Goal: Navigation & Orientation: Find specific page/section

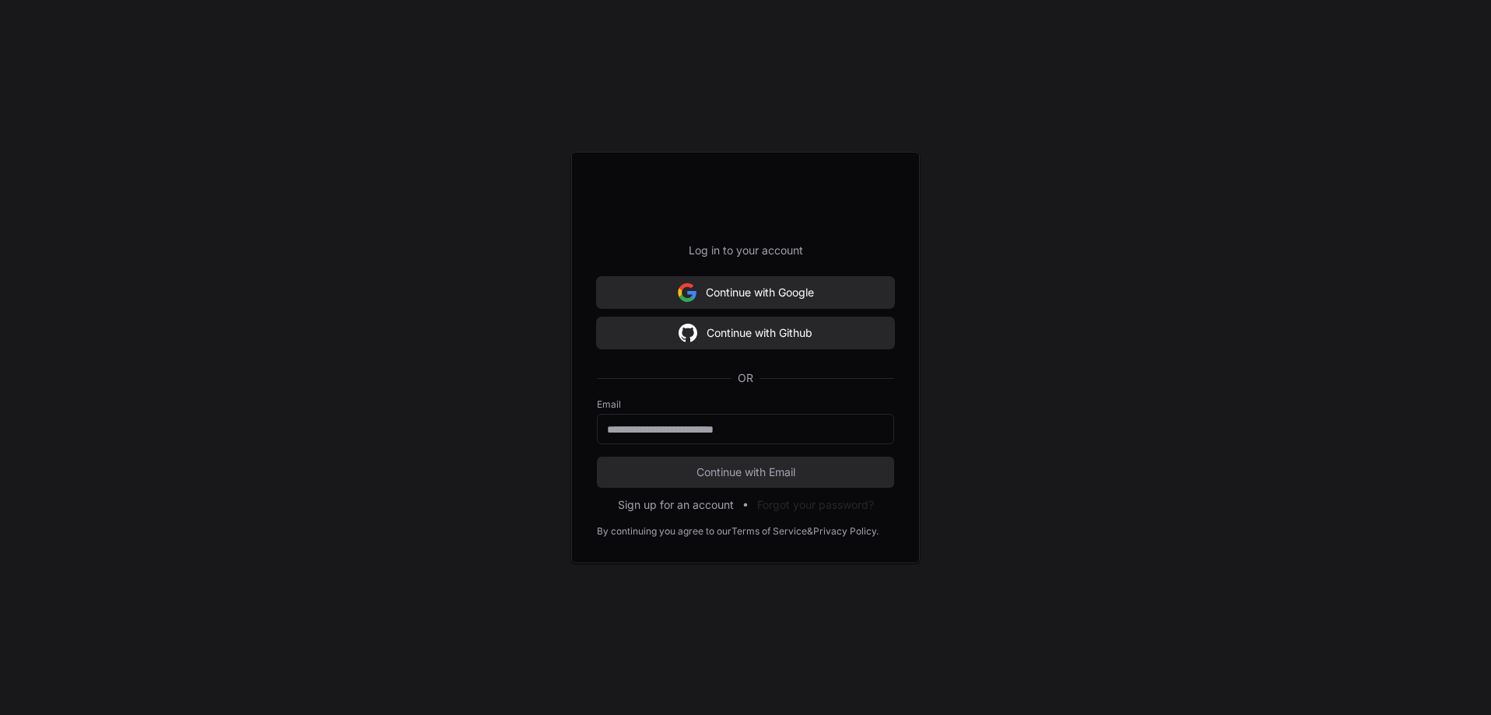
scroll to position [3131, 0]
click at [732, 427] on input "email" at bounding box center [745, 430] width 277 height 16
type input "**********"
click at [777, 461] on button "Continue with Email" at bounding box center [745, 472] width 297 height 31
click at [706, 473] on span "Continue with Email" at bounding box center [745, 473] width 297 height 16
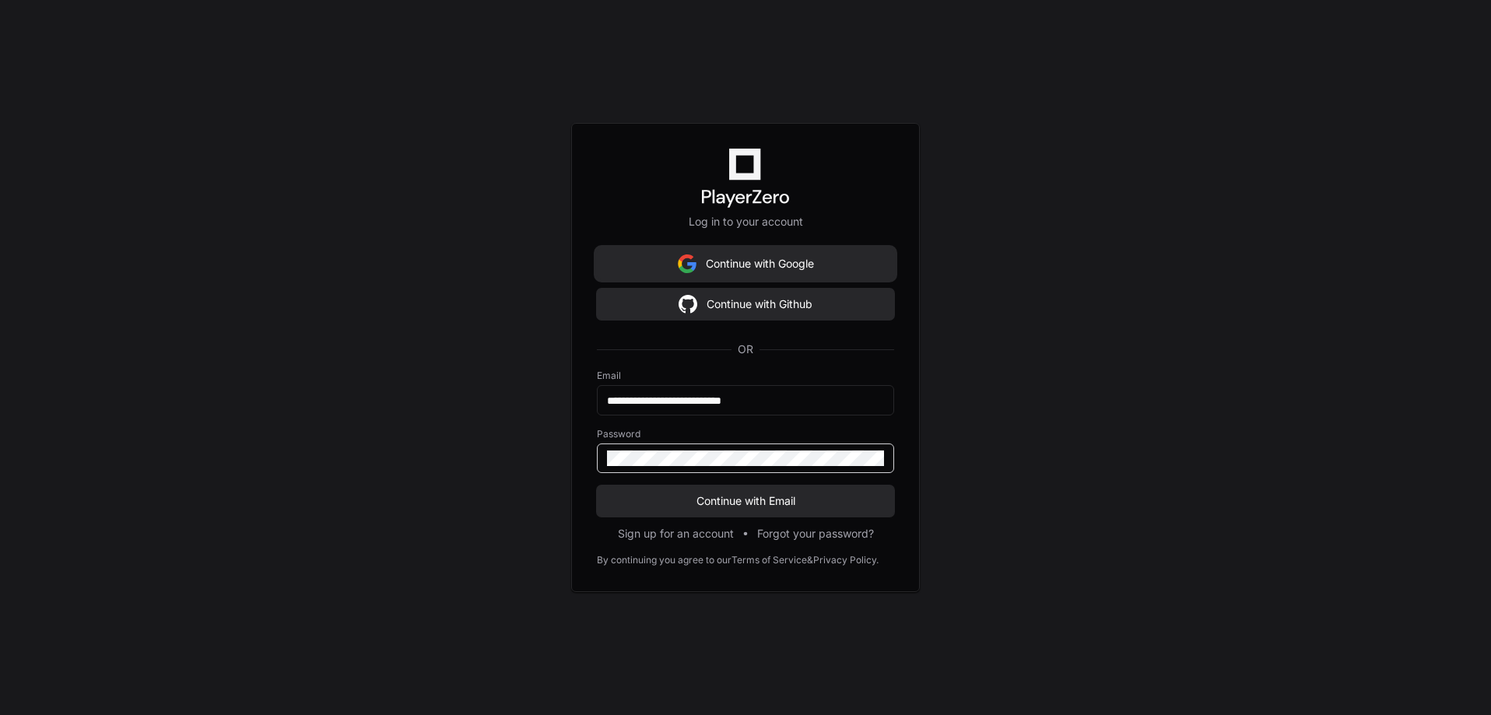
click at [597, 486] on button "Continue with Email" at bounding box center [745, 501] width 297 height 31
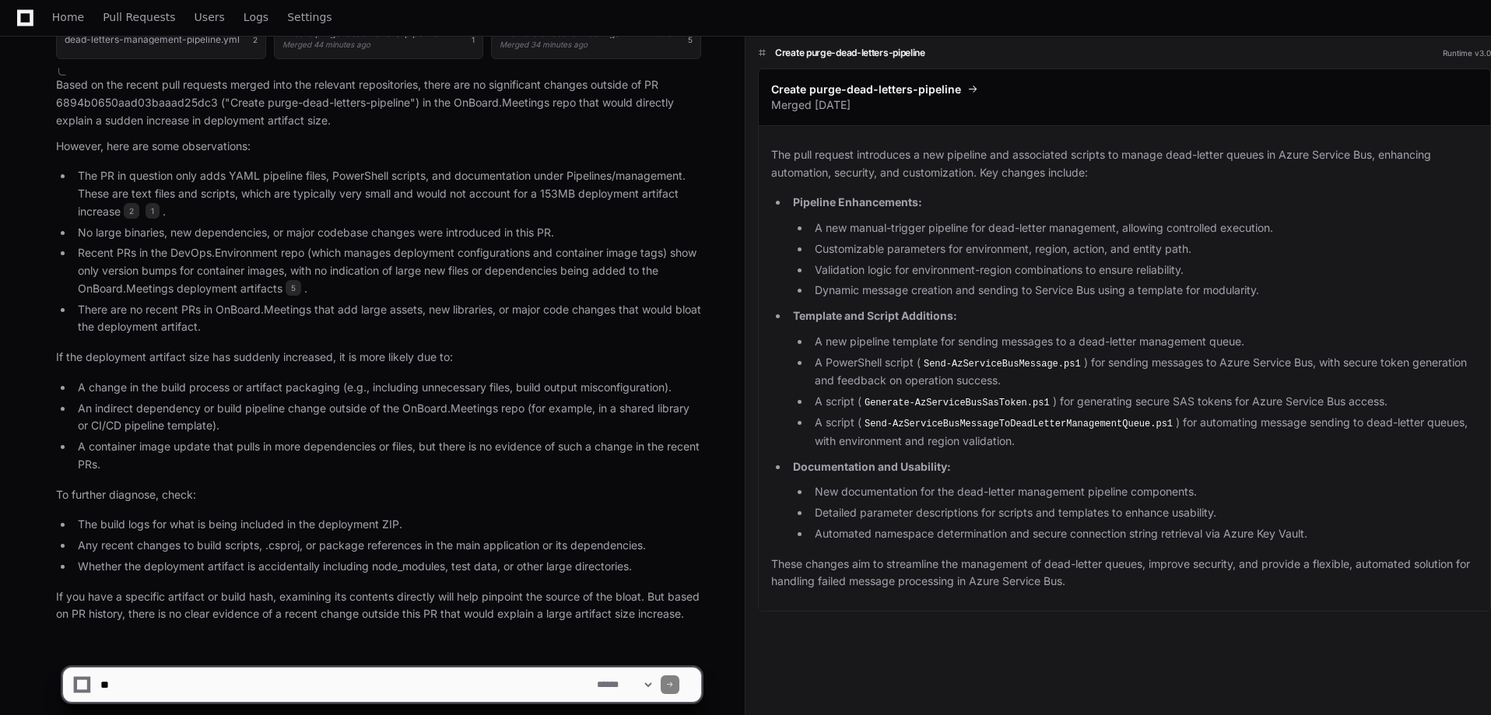
scroll to position [3211, 0]
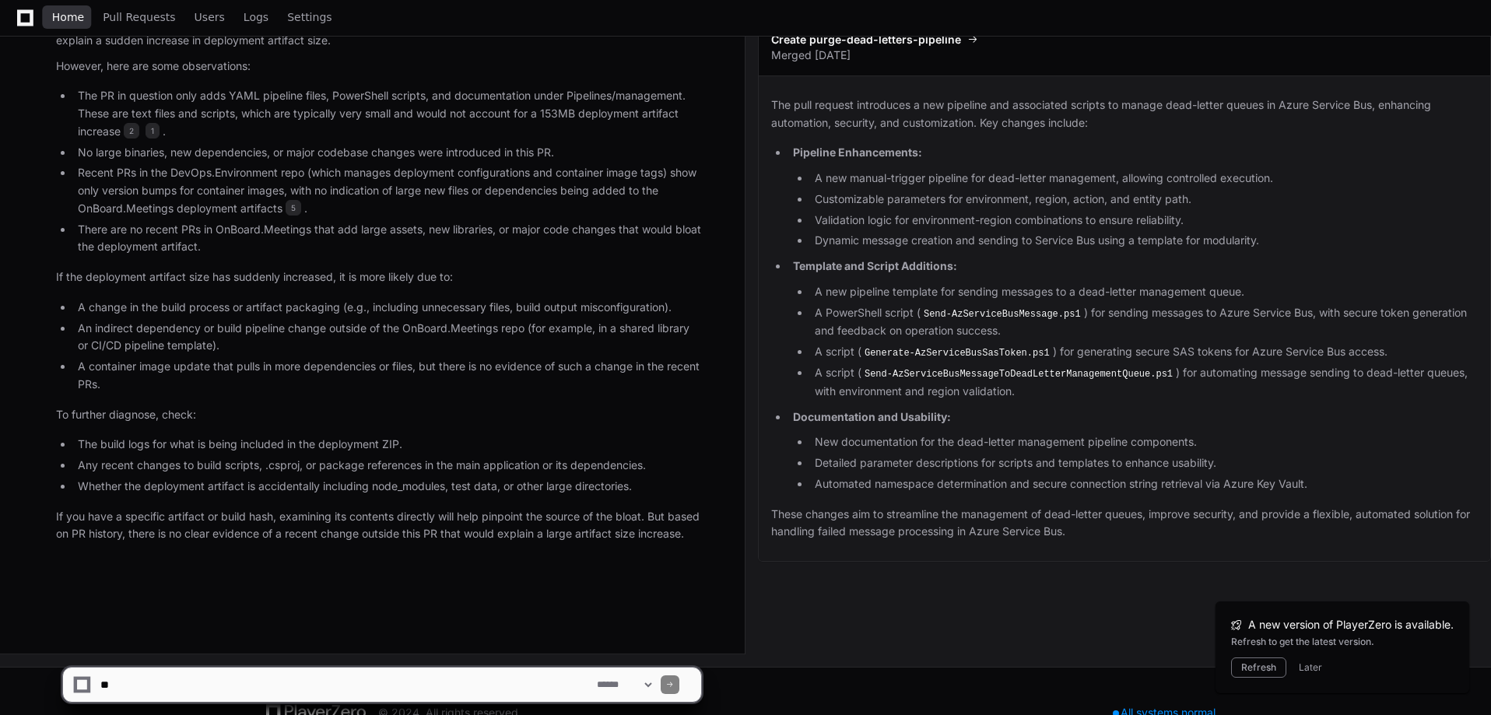
click at [79, 6] on link "Home" at bounding box center [68, 18] width 32 height 36
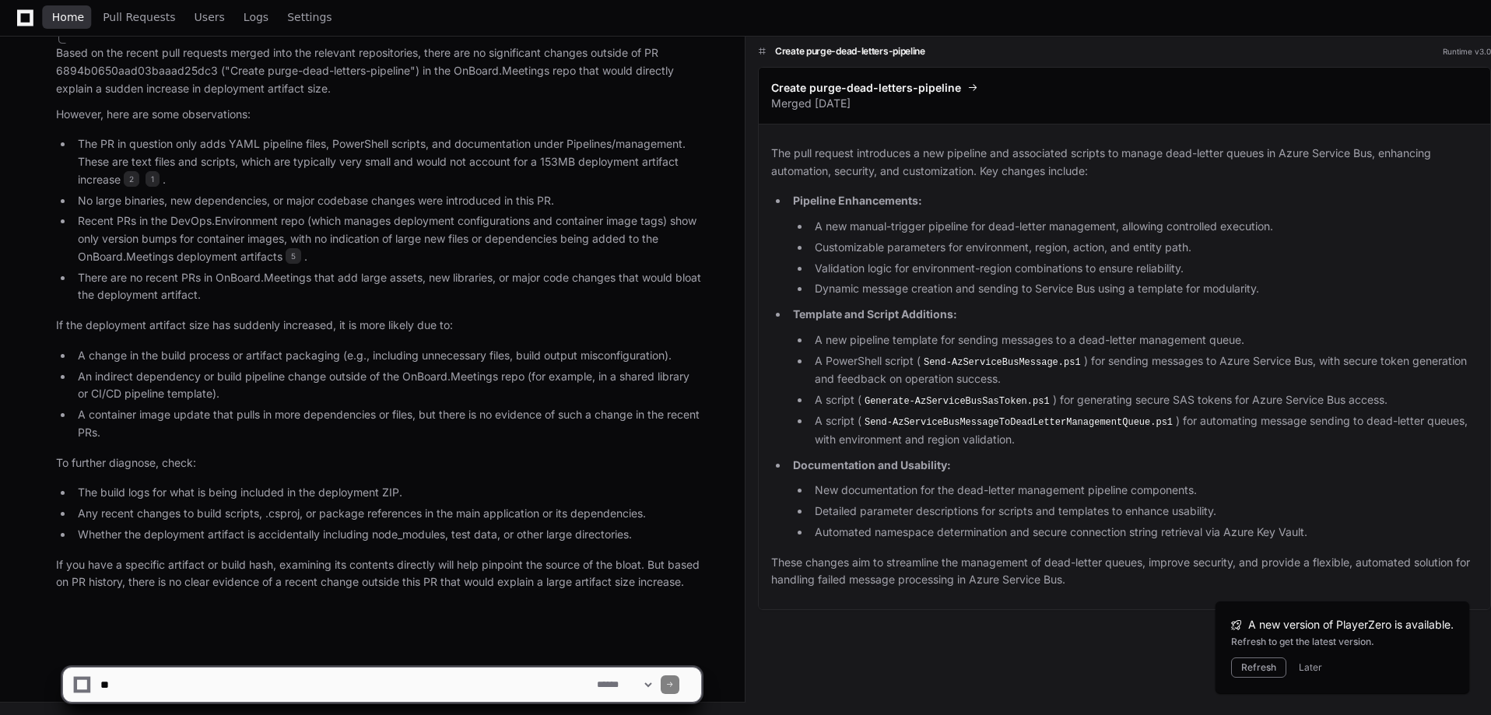
click at [72, 16] on span "Home" at bounding box center [68, 16] width 32 height 9
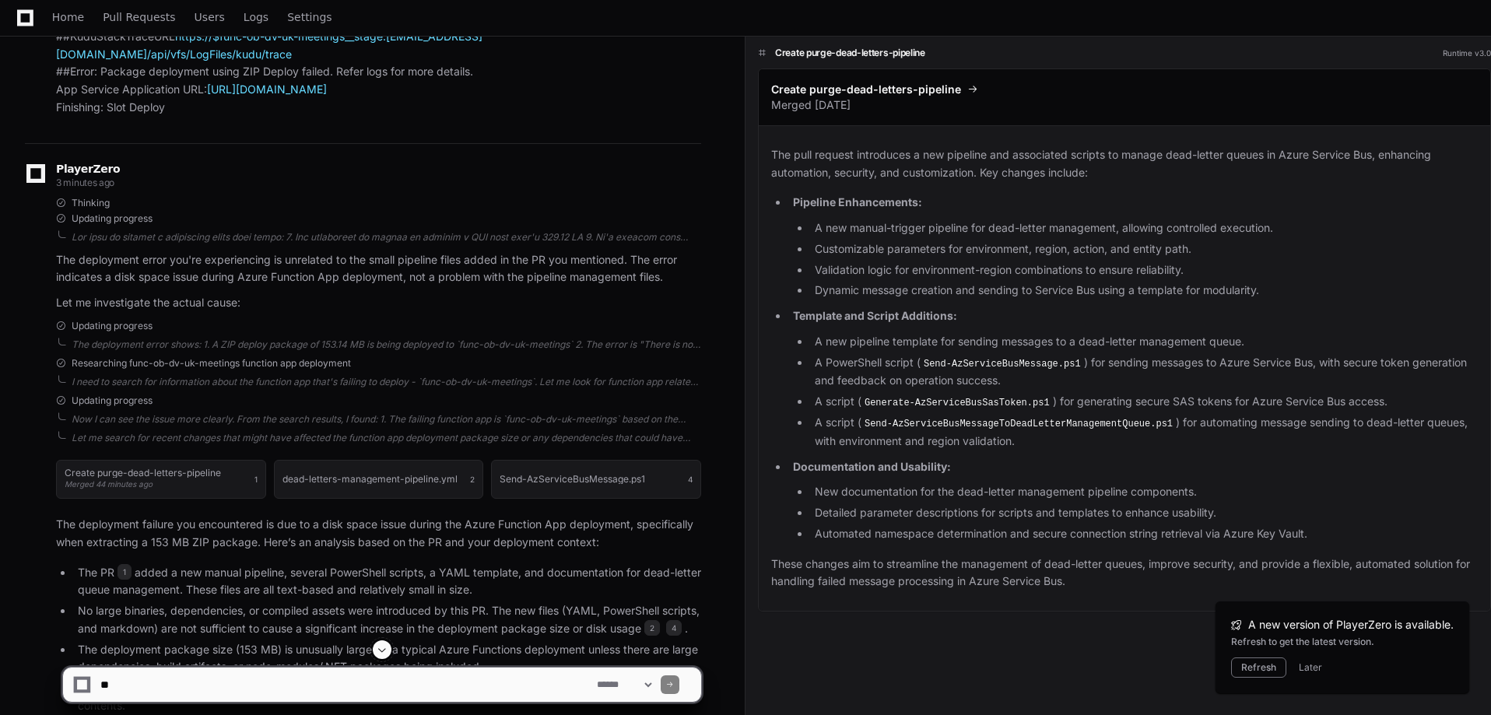
scroll to position [2121, 0]
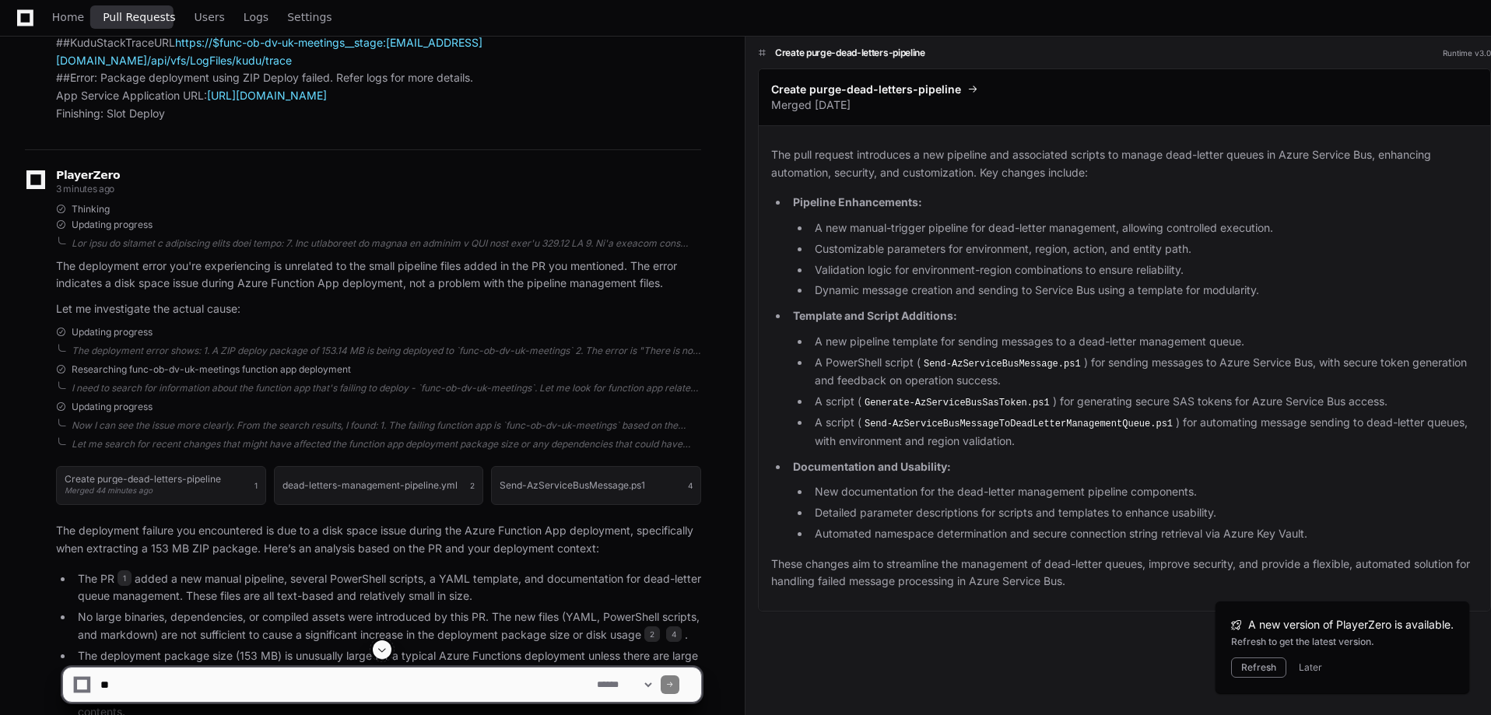
click at [141, 18] on span "Pull Requests" at bounding box center [139, 16] width 72 height 9
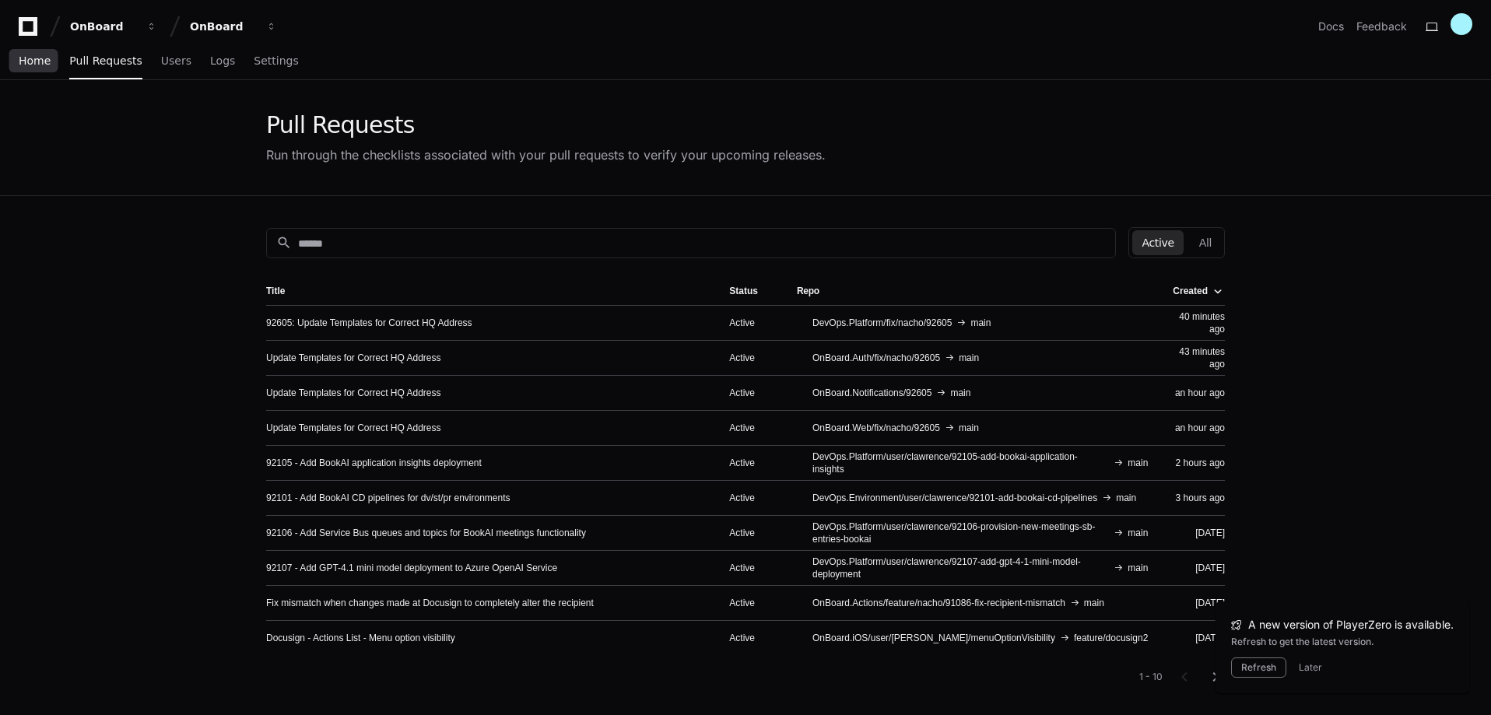
click at [24, 56] on span "Home" at bounding box center [35, 60] width 32 height 9
click at [28, 24] on icon at bounding box center [27, 26] width 31 height 19
click at [37, 60] on span "Home" at bounding box center [35, 60] width 32 height 9
click at [161, 68] on link "Users" at bounding box center [176, 62] width 30 height 36
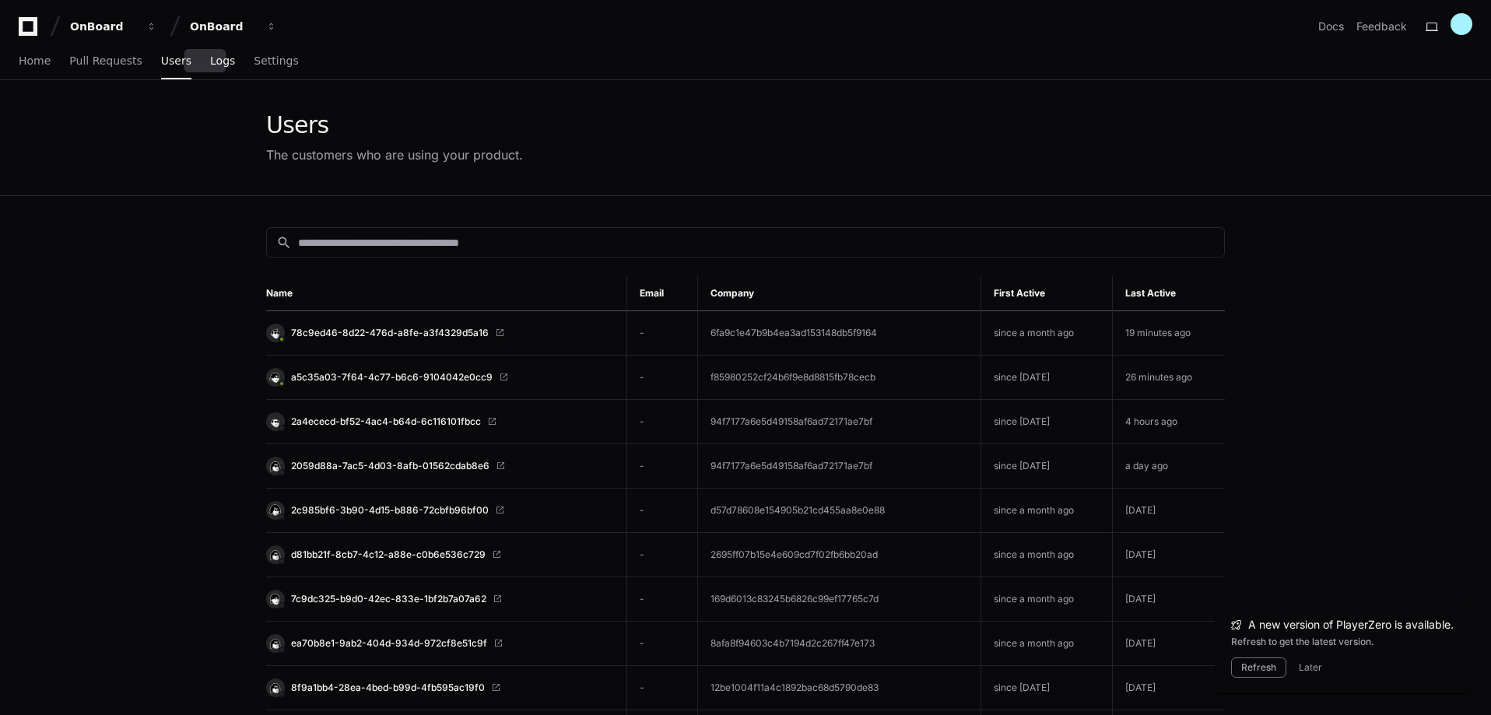
click at [212, 61] on span "Logs" at bounding box center [222, 60] width 25 height 9
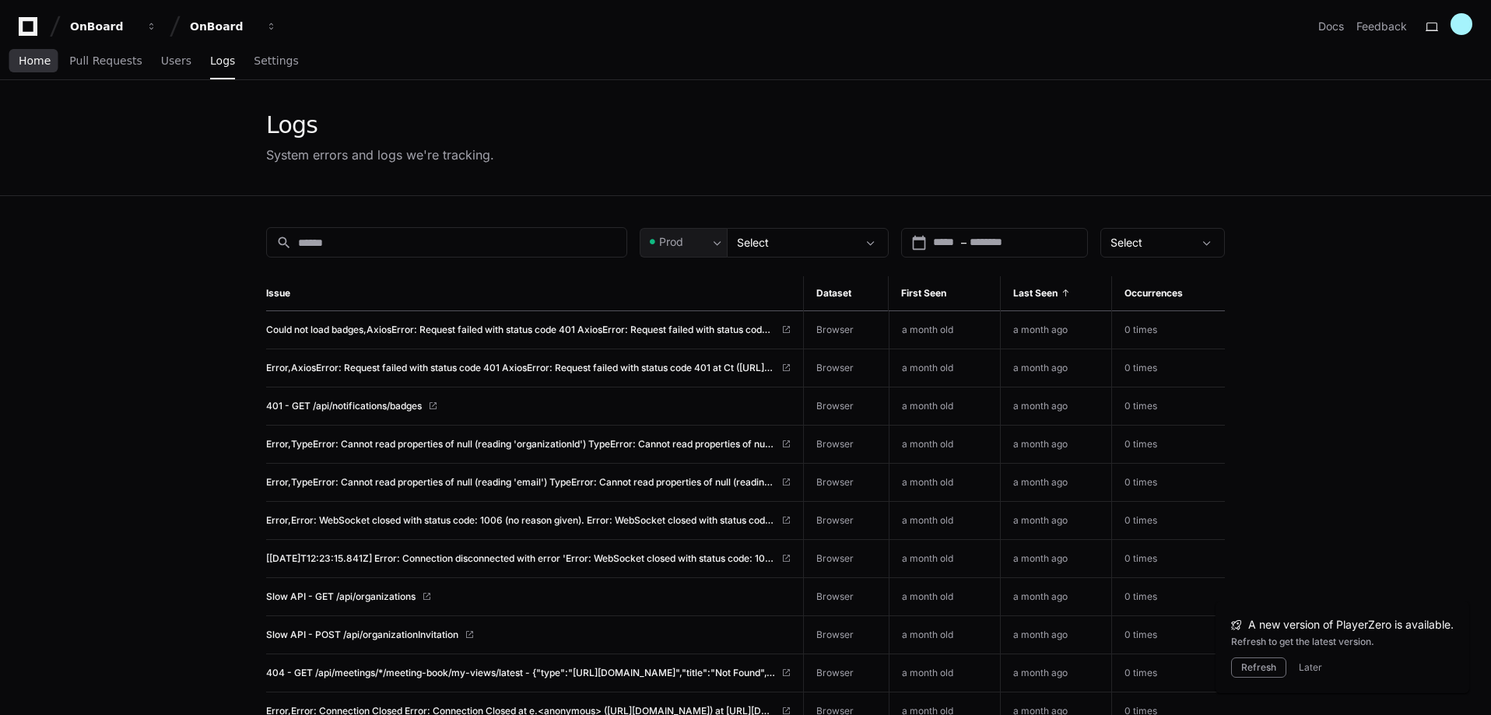
click at [38, 72] on link "Home" at bounding box center [35, 62] width 32 height 36
click at [30, 62] on span "Home" at bounding box center [35, 60] width 32 height 9
click at [52, 58] on div "Home Pull Requests Users Logs Settings" at bounding box center [159, 62] width 280 height 36
click at [30, 61] on span "Home" at bounding box center [35, 60] width 32 height 9
drag, startPoint x: 132, startPoint y: 63, endPoint x: 147, endPoint y: 60, distance: 15.9
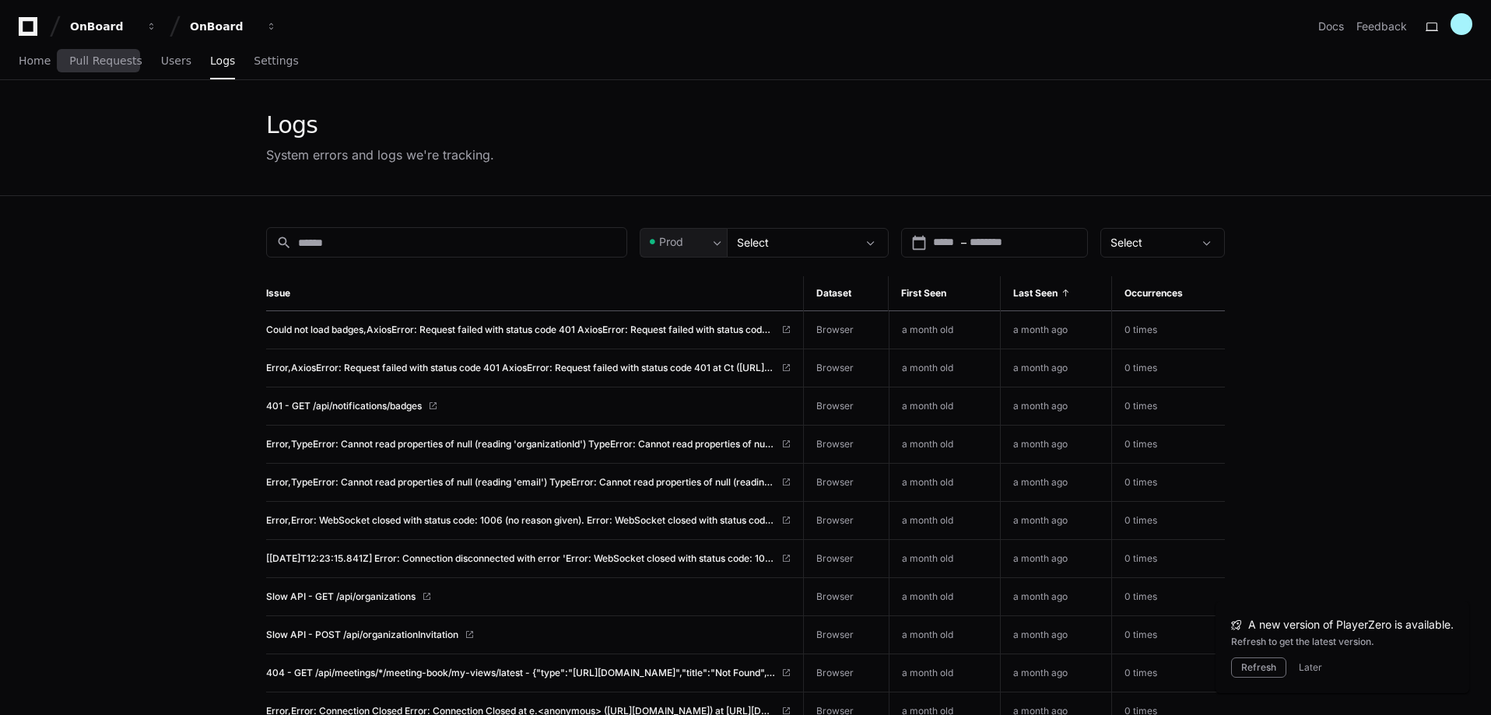
click at [135, 63] on div "Home Pull Requests Users Logs Settings" at bounding box center [159, 62] width 280 height 36
click at [161, 60] on span "Users" at bounding box center [176, 60] width 30 height 9
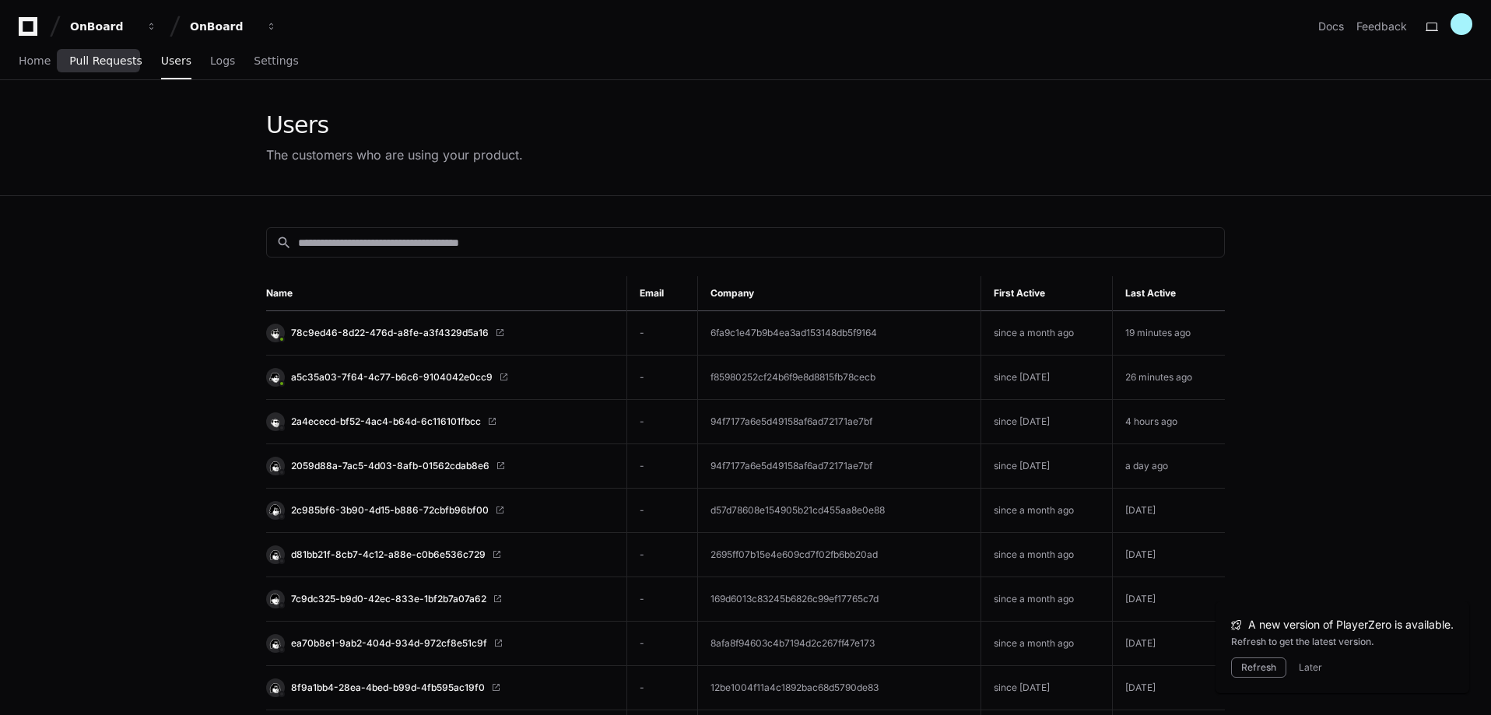
click at [107, 63] on span "Pull Requests" at bounding box center [105, 60] width 72 height 9
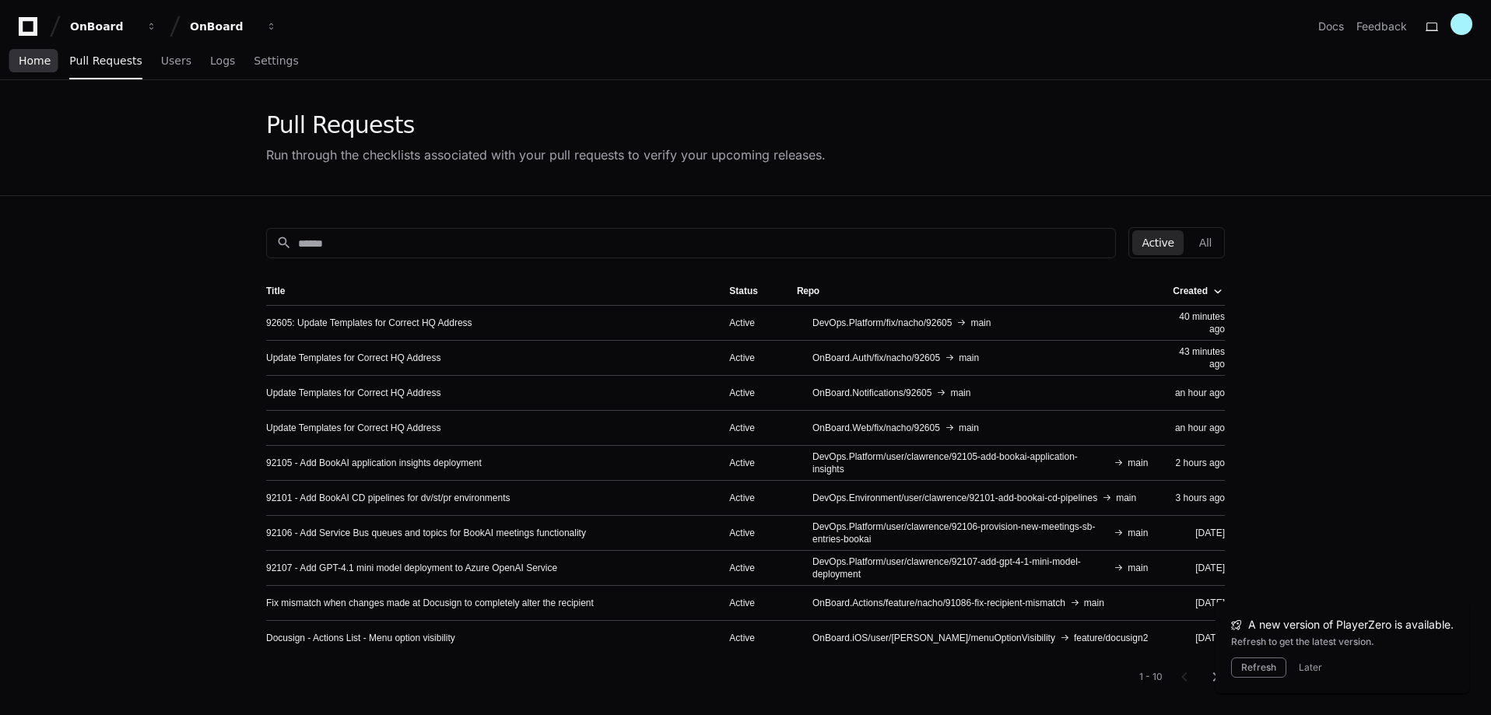
click at [34, 61] on span "Home" at bounding box center [35, 60] width 32 height 9
click at [36, 64] on span "Home" at bounding box center [35, 60] width 32 height 9
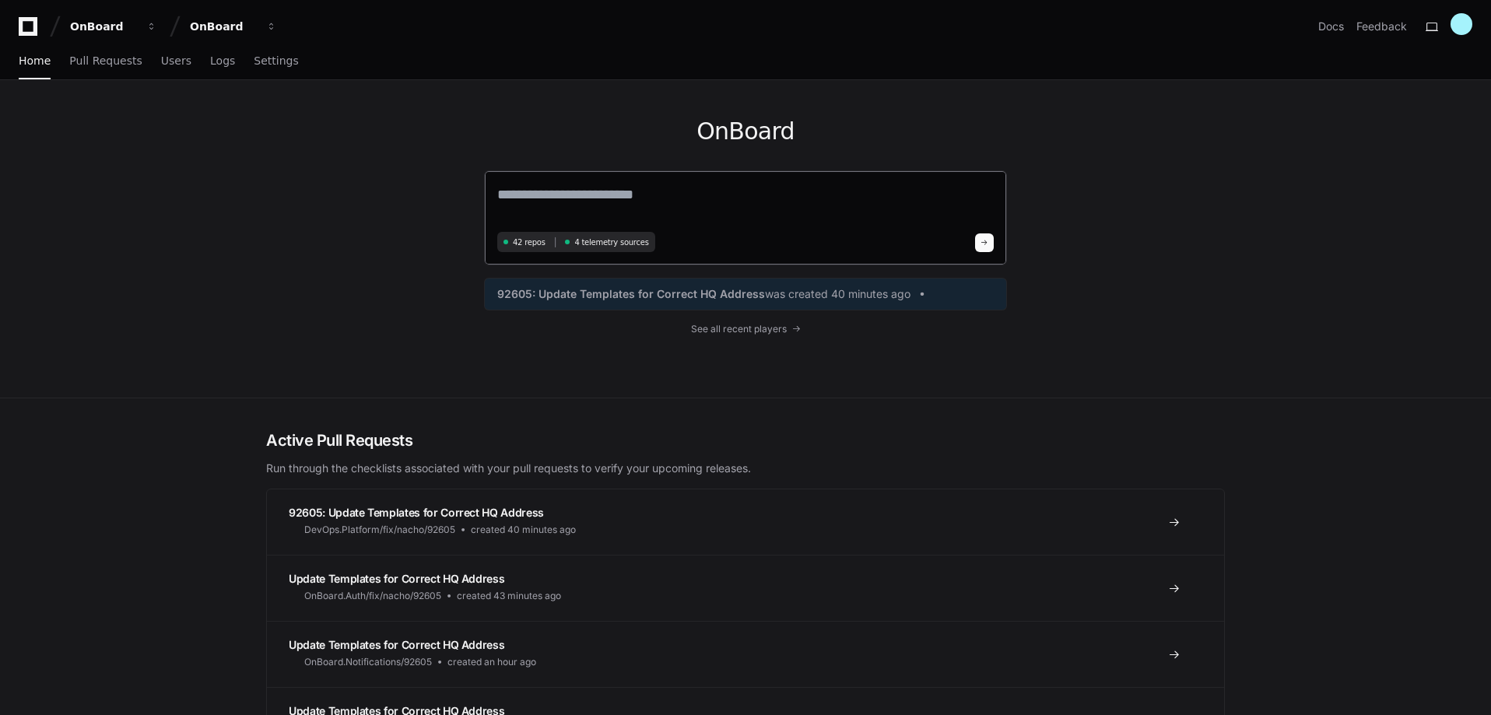
click at [620, 198] on textarea at bounding box center [745, 206] width 497 height 44
click at [678, 203] on textarea at bounding box center [745, 206] width 497 height 44
click at [720, 197] on textarea "**********" at bounding box center [745, 204] width 497 height 41
paste textarea "**********"
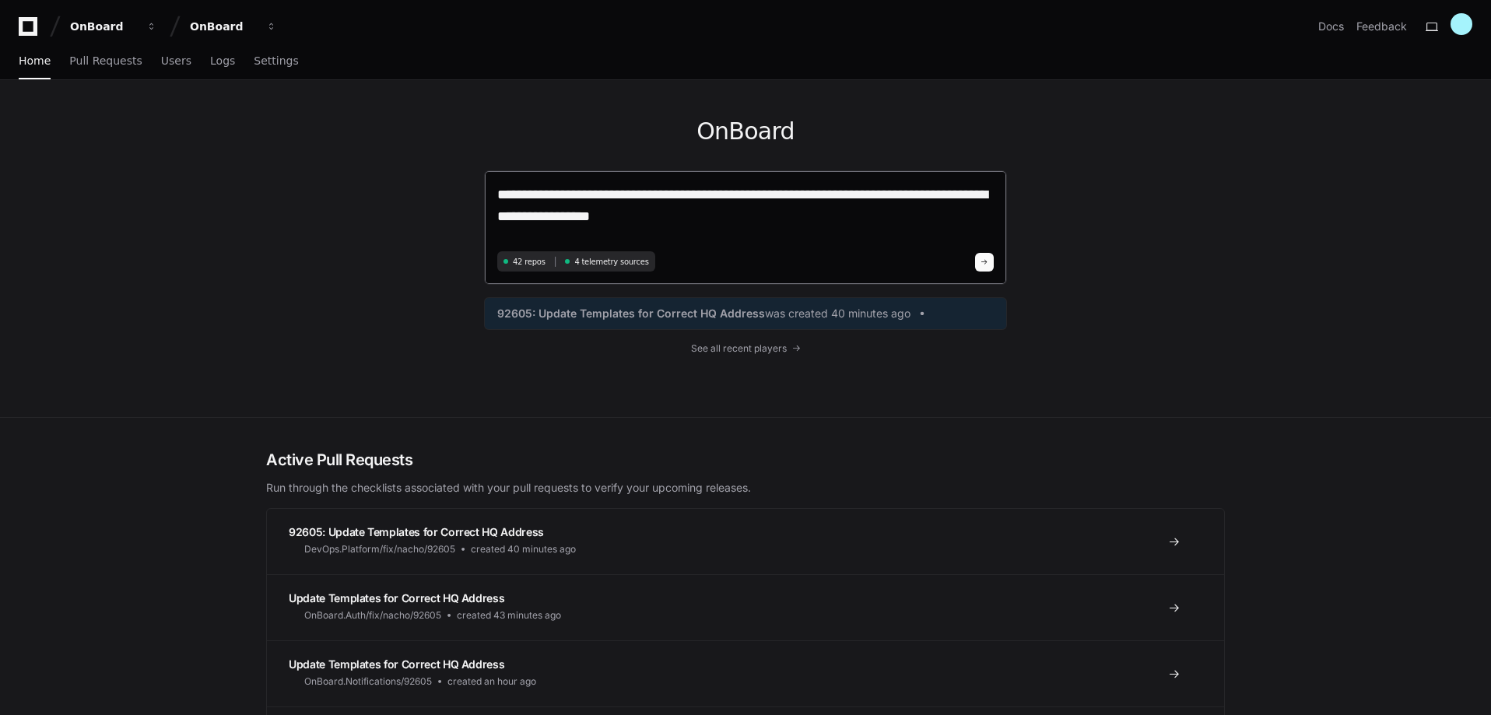
type textarea "**********"
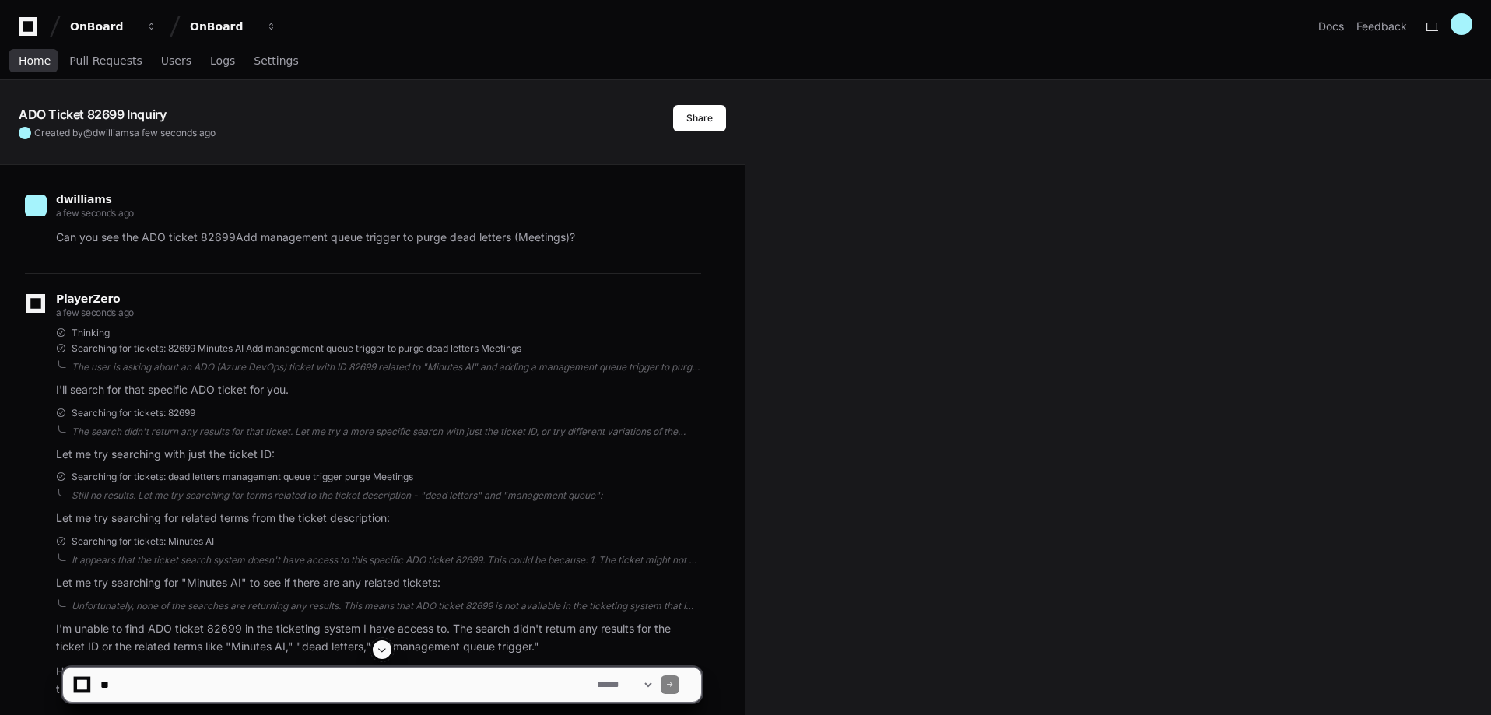
click at [37, 56] on span "Home" at bounding box center [35, 60] width 32 height 9
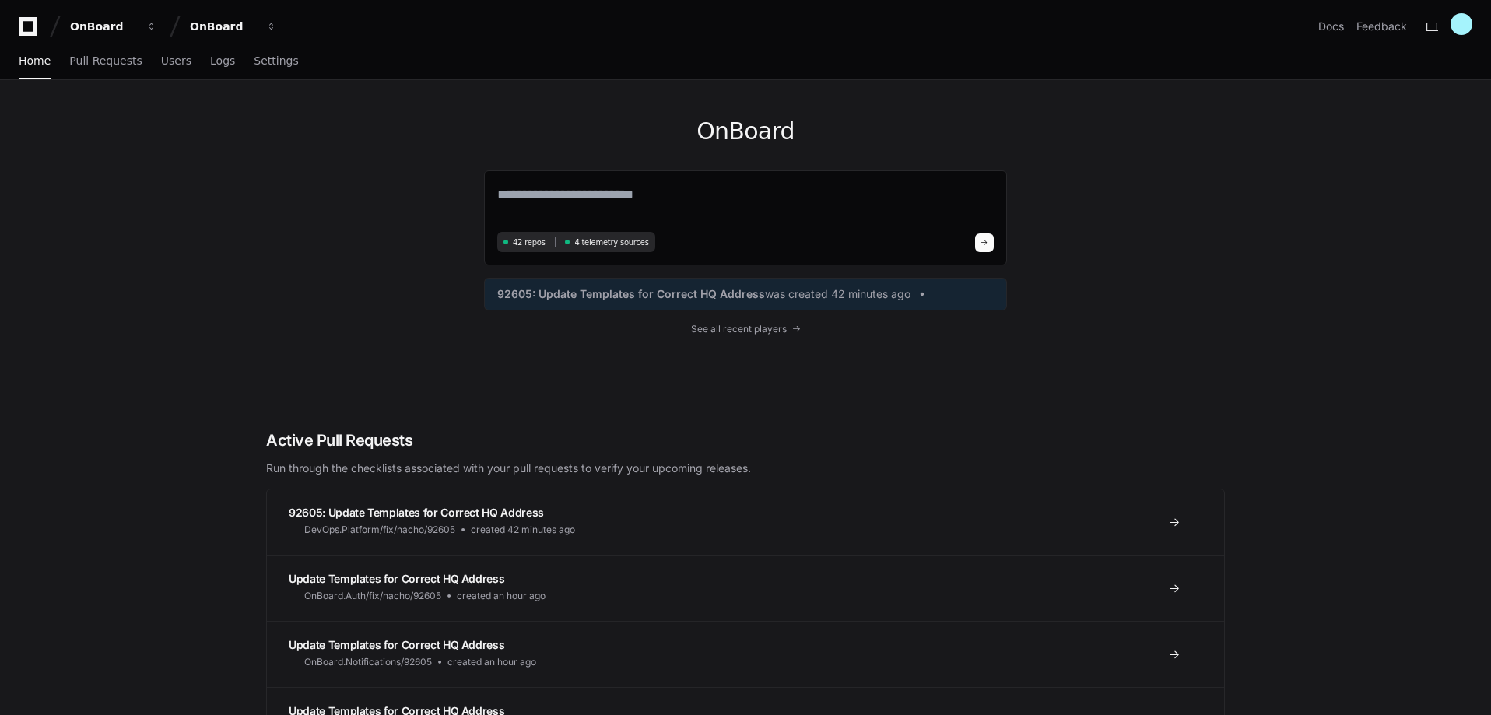
click at [220, 160] on div "OnBoard 42 repos 4 telemetry sources 92605: Update Templates for Correct HQ Add…" at bounding box center [745, 239] width 1491 height 318
